Goal: Entertainment & Leisure: Consume media (video, audio)

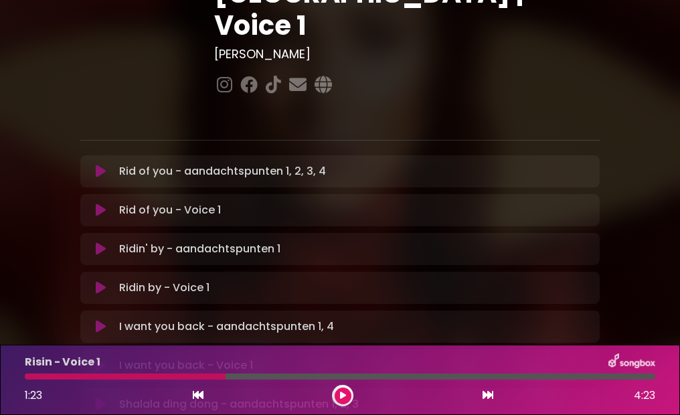
scroll to position [196, 0]
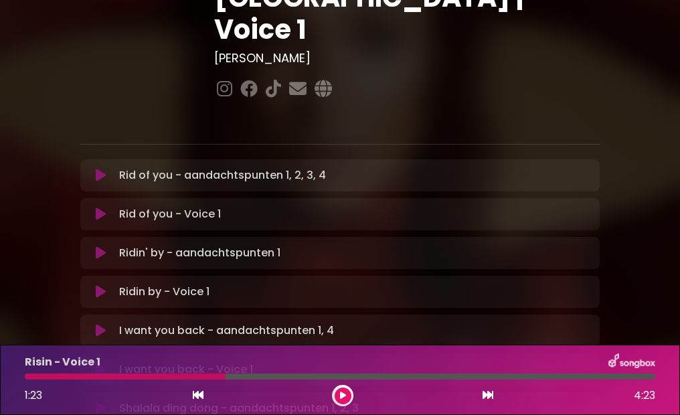
click at [96, 285] on icon at bounding box center [101, 291] width 10 height 13
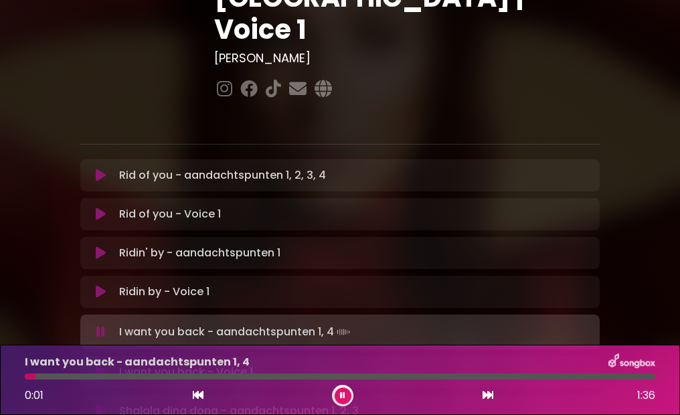
click at [105, 285] on icon at bounding box center [101, 291] width 10 height 13
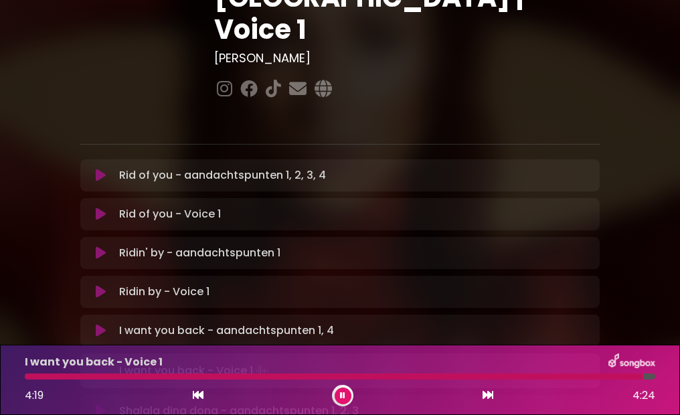
click at [94, 324] on button at bounding box center [100, 330] width 25 height 13
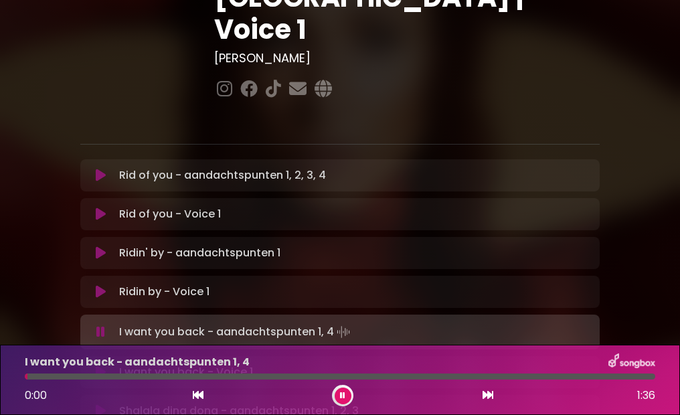
click at [100, 366] on icon at bounding box center [101, 372] width 10 height 13
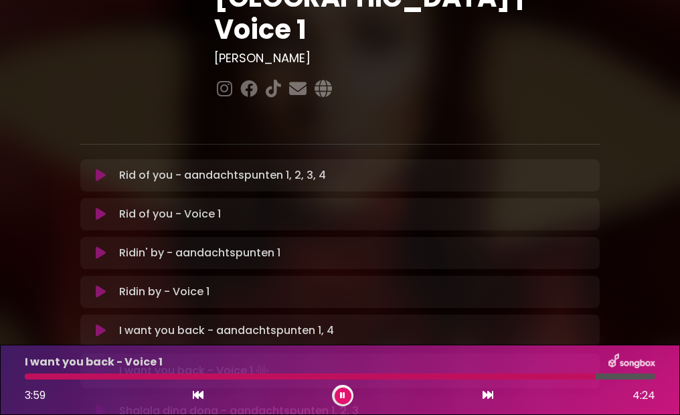
click at [93, 208] on button at bounding box center [100, 214] width 25 height 13
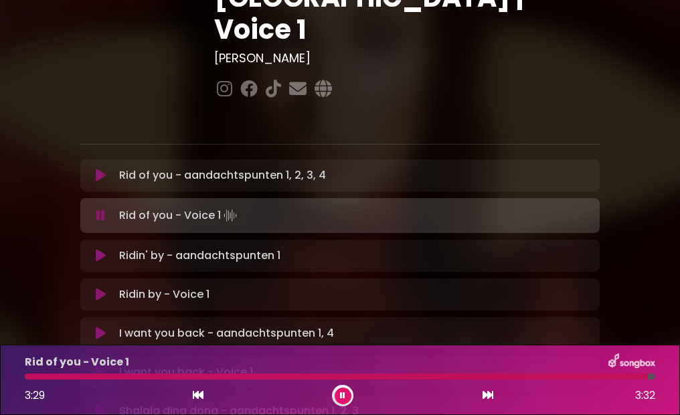
click at [106, 169] on icon at bounding box center [101, 175] width 10 height 13
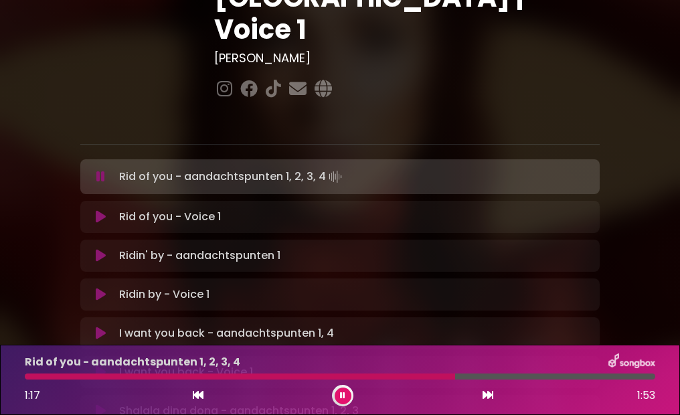
click at [96, 210] on icon at bounding box center [101, 216] width 10 height 13
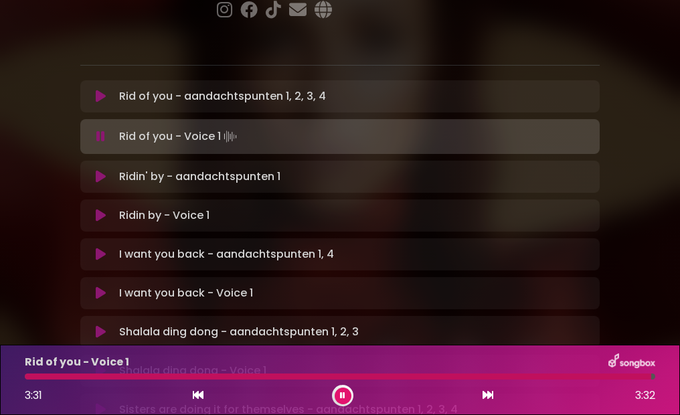
scroll to position [275, 0]
click at [98, 364] on icon at bounding box center [101, 370] width 10 height 13
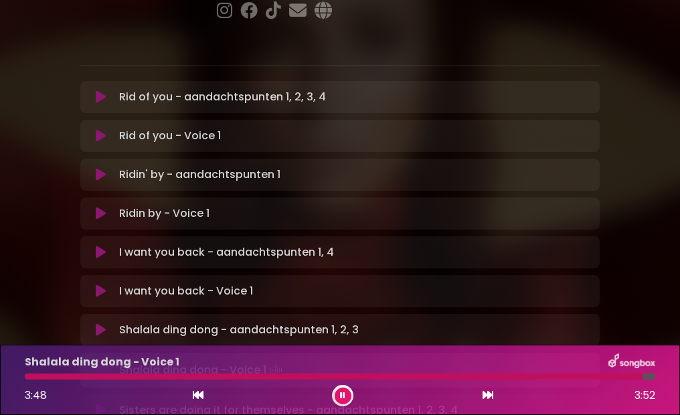
click at [101, 323] on icon at bounding box center [101, 329] width 10 height 13
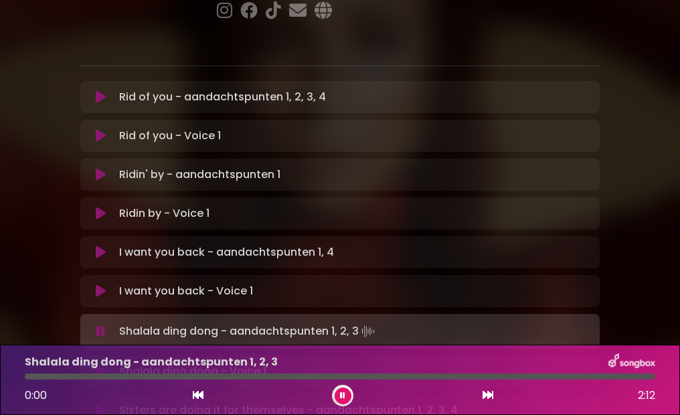
click at [93, 365] on button at bounding box center [100, 371] width 25 height 13
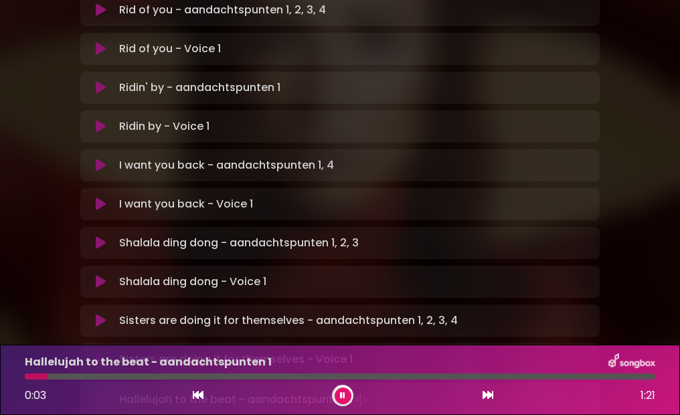
scroll to position [366, 0]
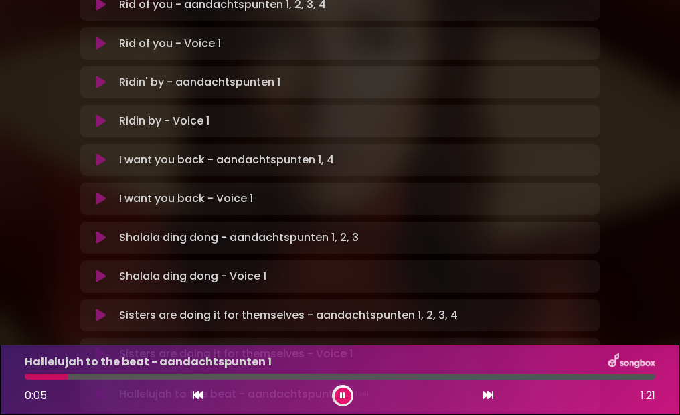
click at [106, 348] on button at bounding box center [100, 354] width 25 height 13
